Goal: Transaction & Acquisition: Purchase product/service

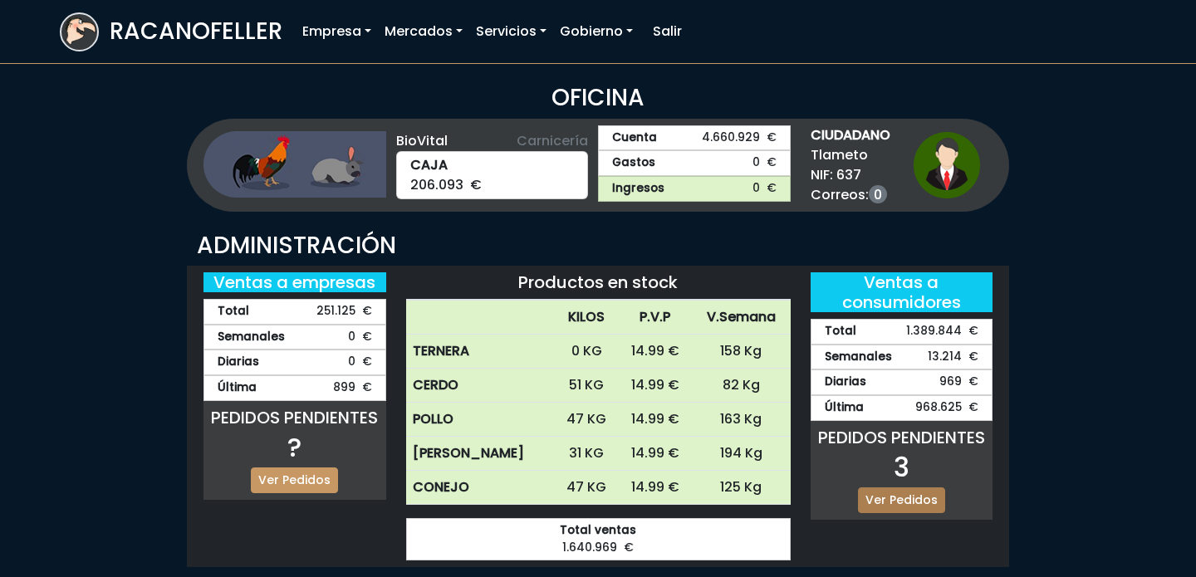
click at [906, 499] on link "Ver Pedidos" at bounding box center [901, 500] width 87 height 26
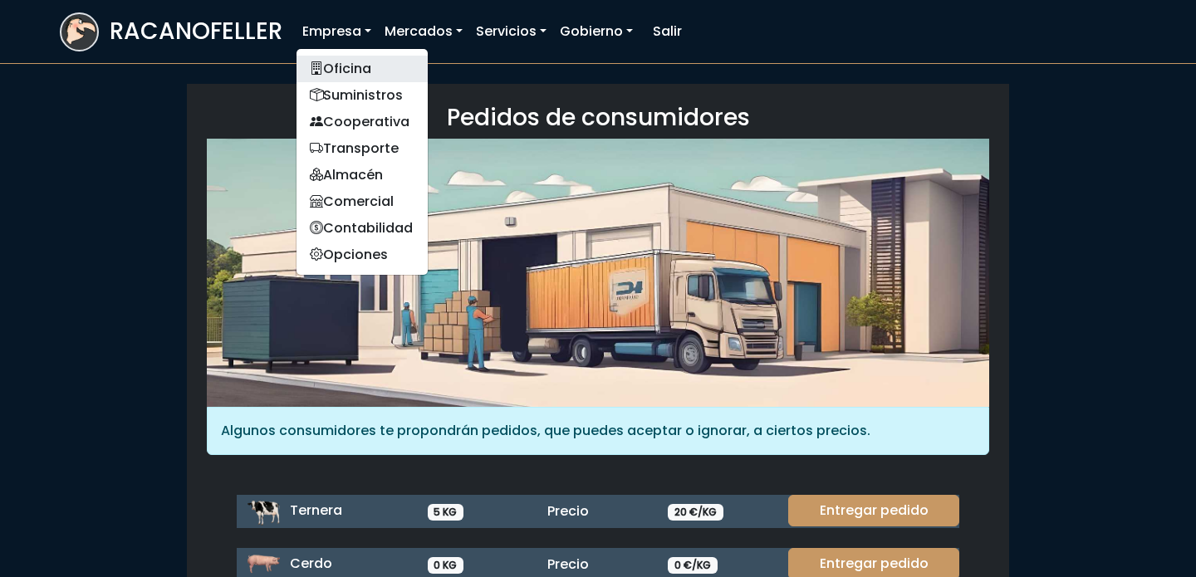
click at [345, 78] on link "Oficina" at bounding box center [361, 69] width 131 height 27
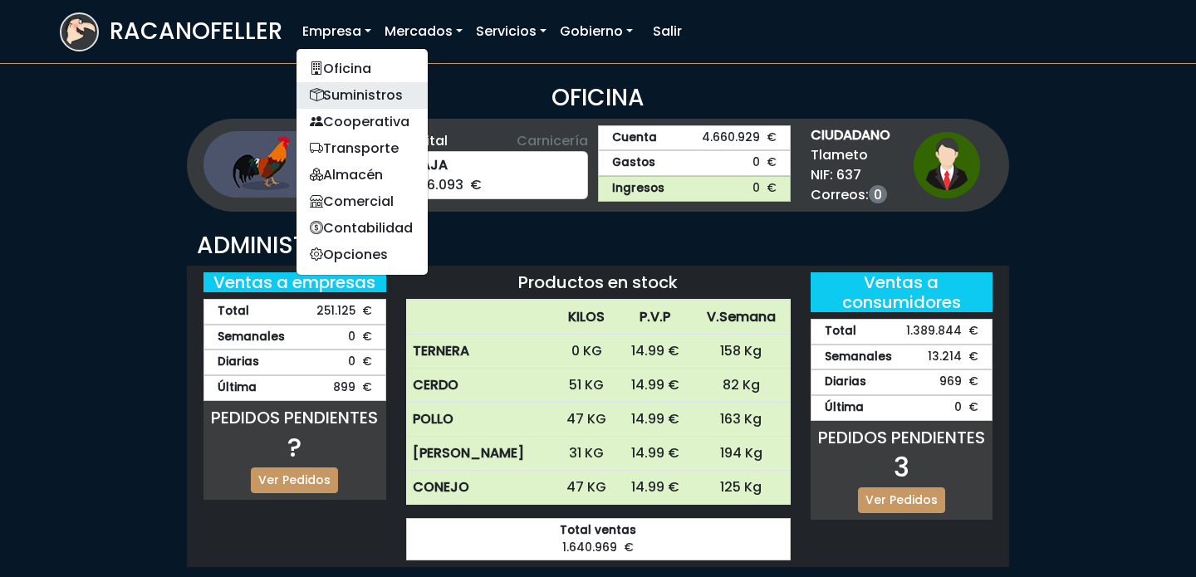
click at [343, 88] on link "Suministros" at bounding box center [361, 95] width 131 height 27
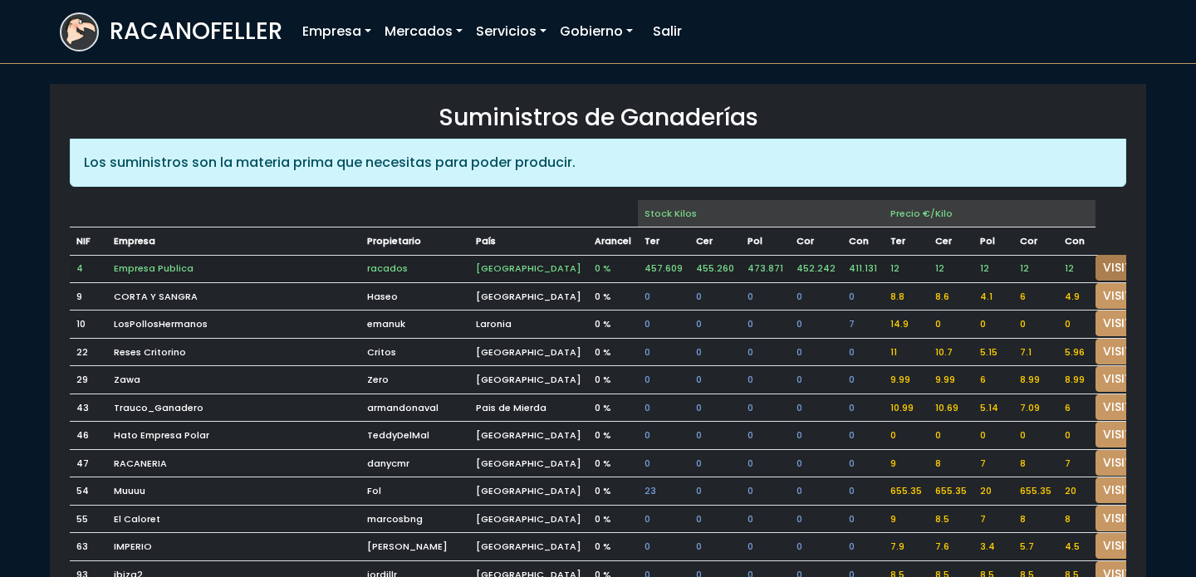
click at [1095, 268] on link "VISITAR" at bounding box center [1125, 268] width 60 height 26
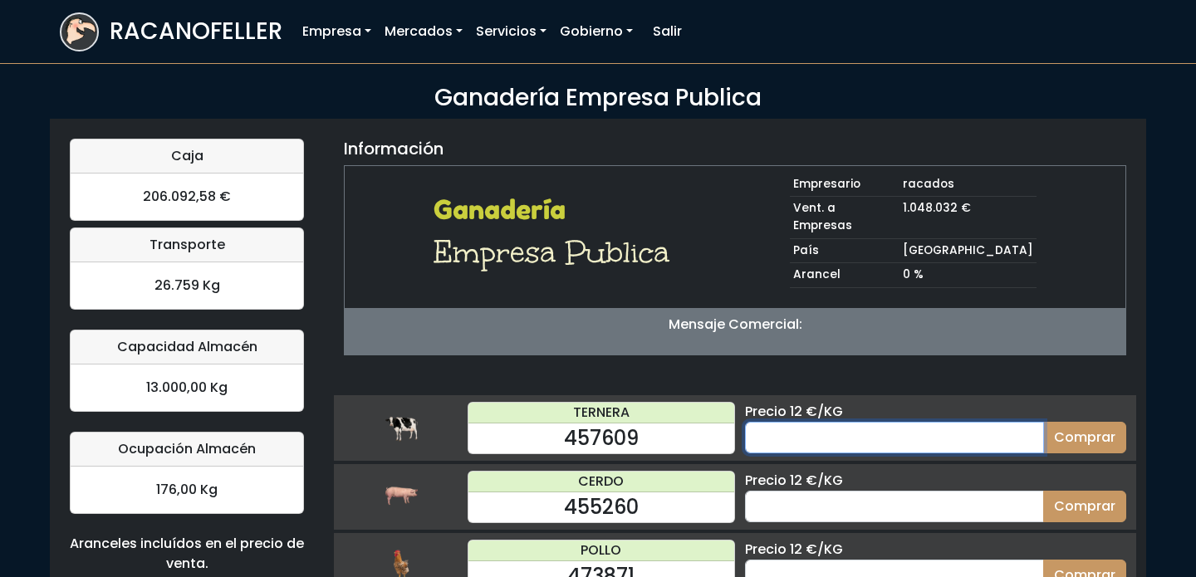
click at [846, 425] on input "number" at bounding box center [894, 438] width 299 height 32
type input "60"
click at [1043, 422] on button "Comprar" at bounding box center [1084, 438] width 83 height 32
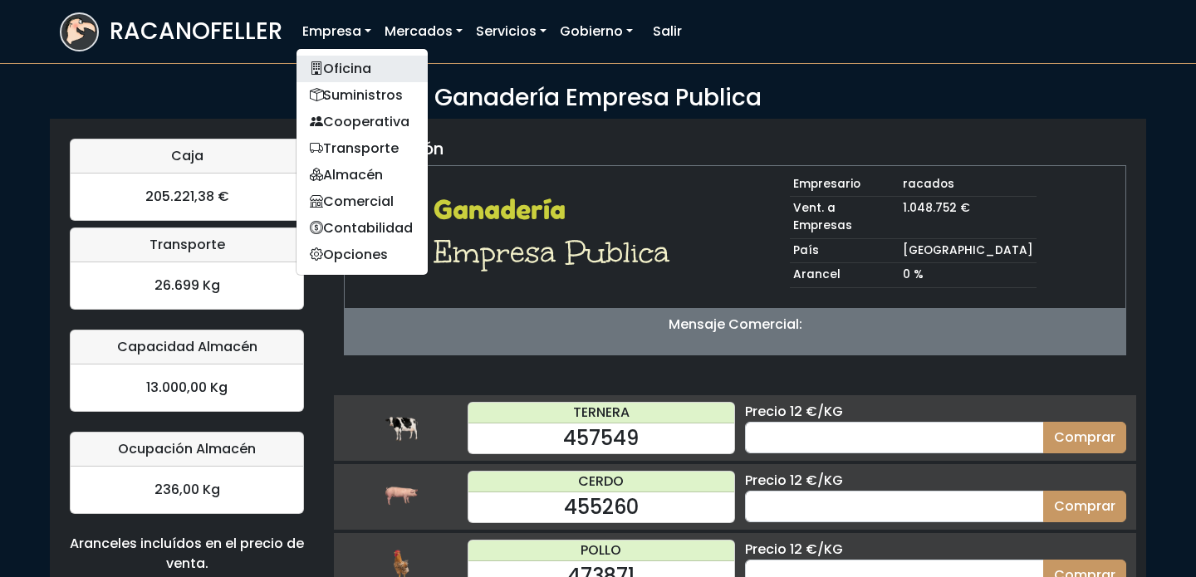
click at [338, 61] on link "Oficina" at bounding box center [361, 69] width 131 height 27
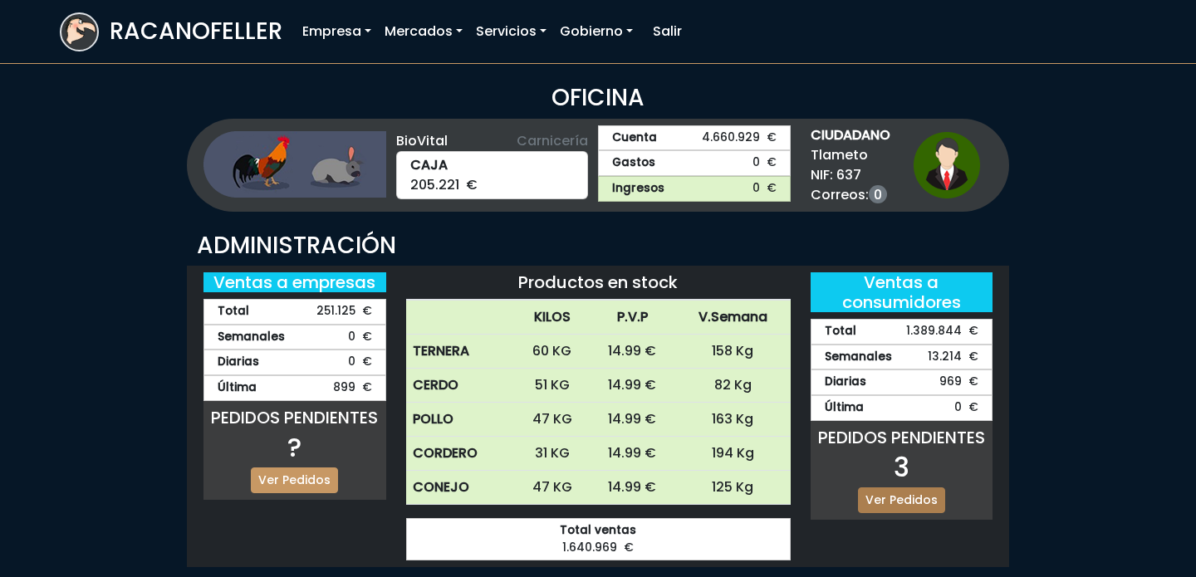
click at [895, 489] on link "Ver Pedidos" at bounding box center [901, 500] width 87 height 26
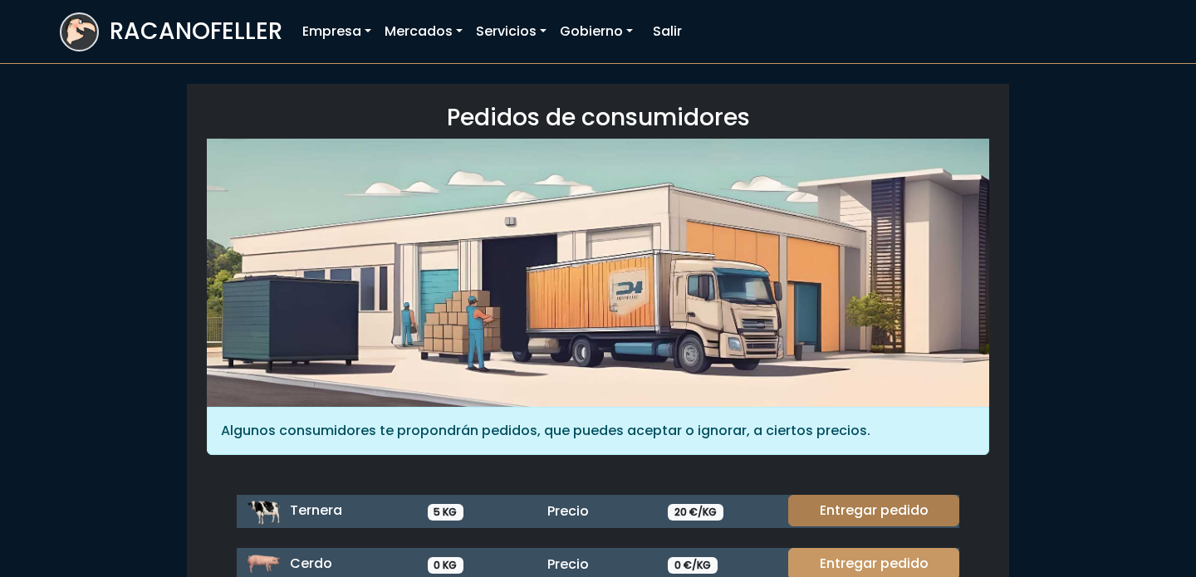
click at [883, 509] on link "Entregar pedido" at bounding box center [873, 511] width 171 height 32
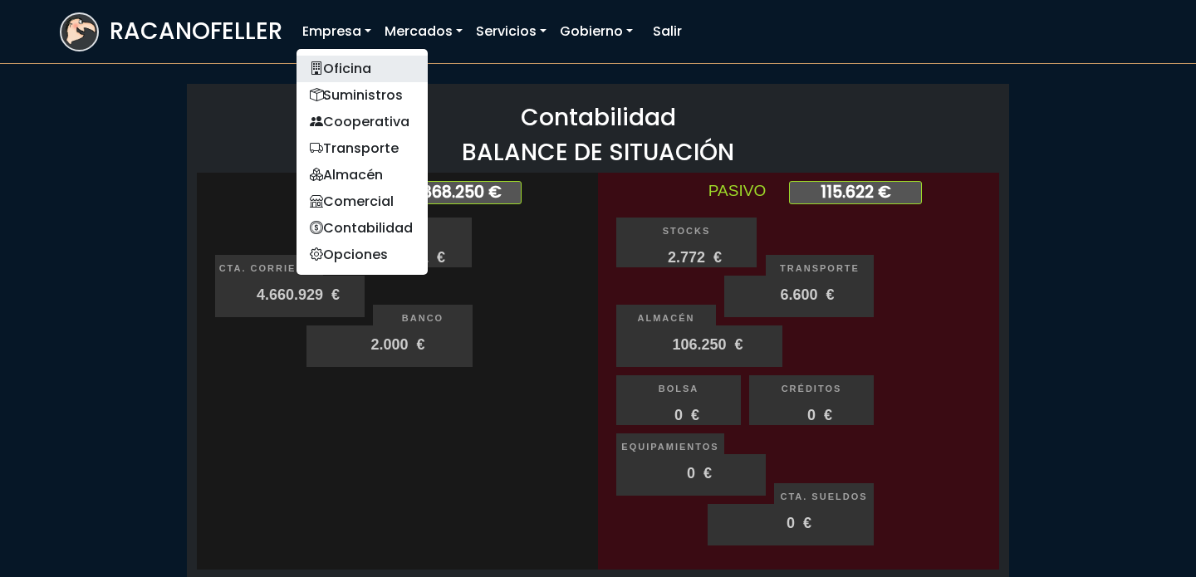
click at [349, 71] on link "Oficina" at bounding box center [361, 69] width 131 height 27
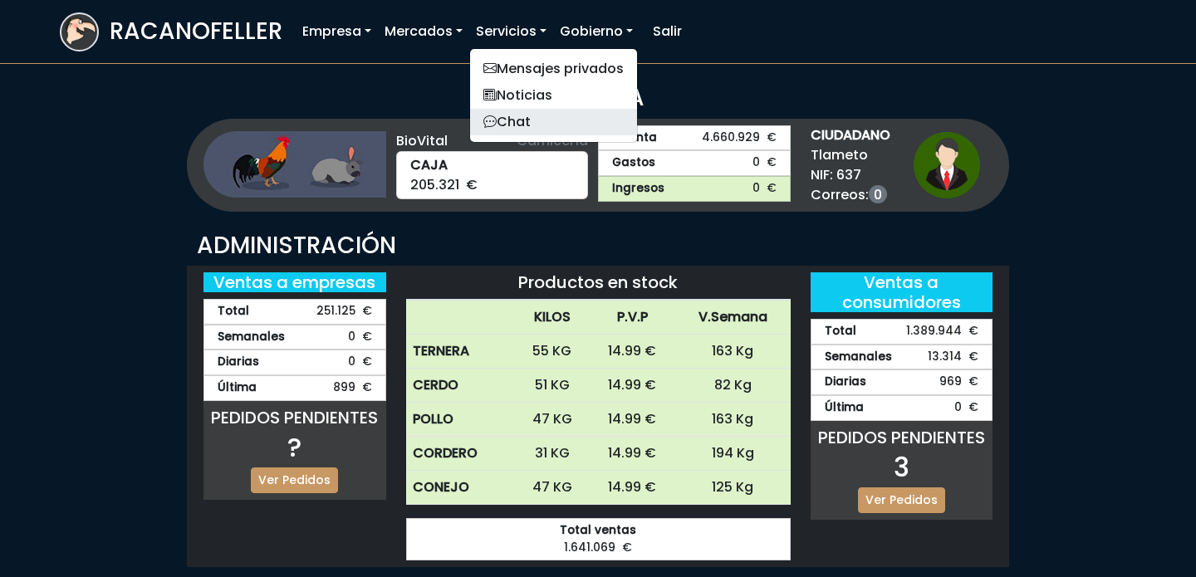
click at [546, 126] on link "Chat" at bounding box center [553, 122] width 167 height 27
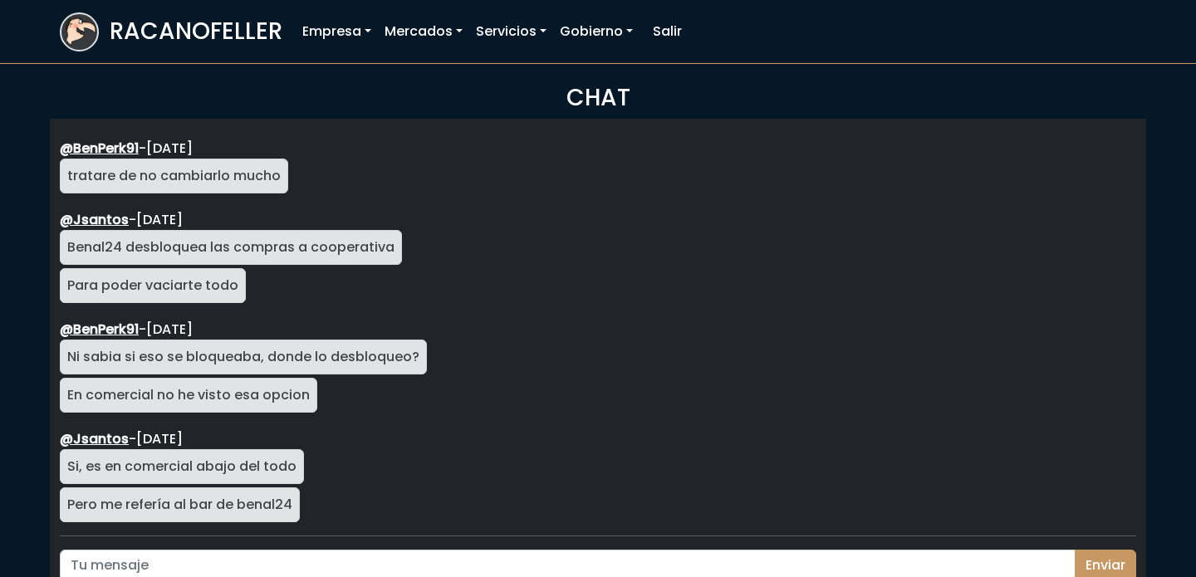
scroll to position [2954, 0]
